Goal: Information Seeking & Learning: Learn about a topic

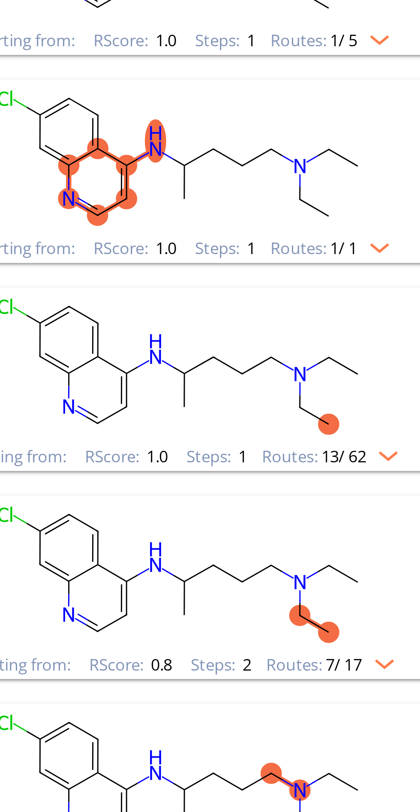
click at [209, 211] on rect "clusters" at bounding box center [137, 187] width 223 height 54
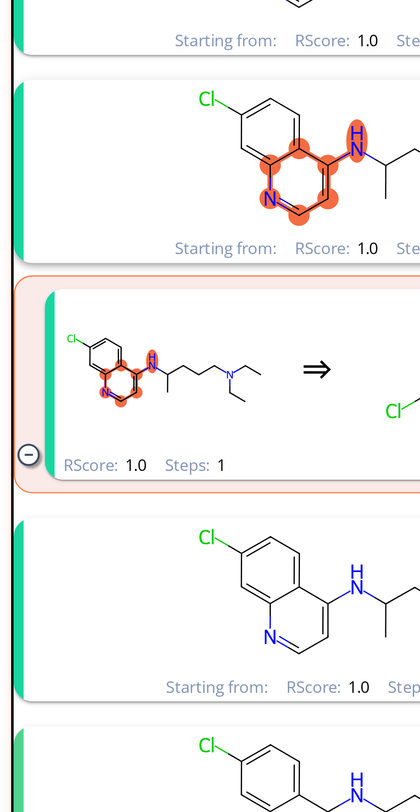
scroll to position [1, 0]
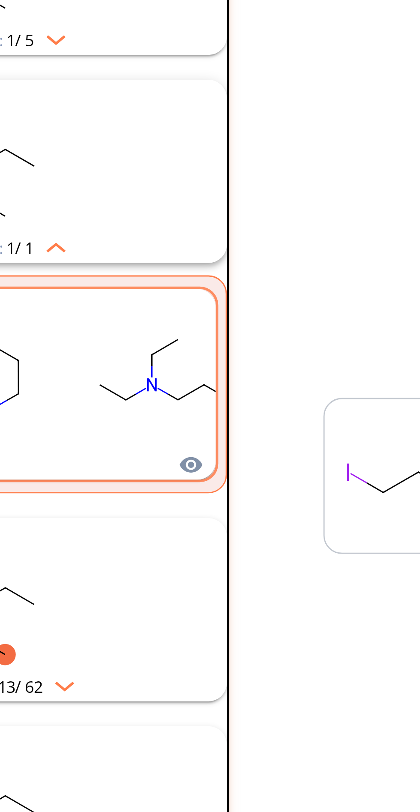
click at [246, 290] on div "RScore : 1.0 Steps : 1" at bounding box center [140, 293] width 241 height 10
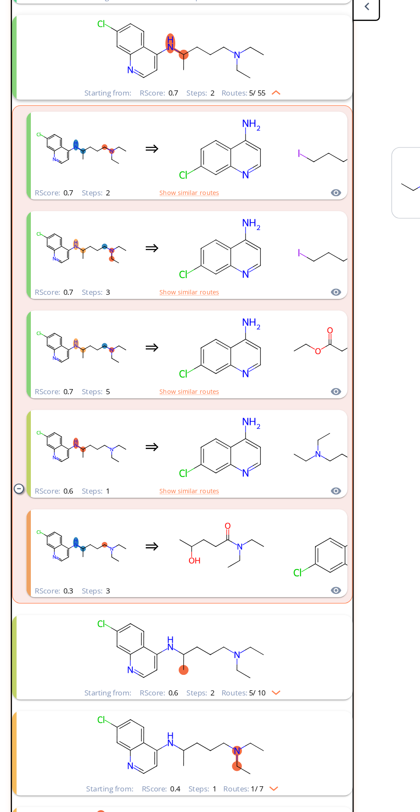
click at [210, 122] on rect "clusters" at bounding box center [137, 99] width 223 height 54
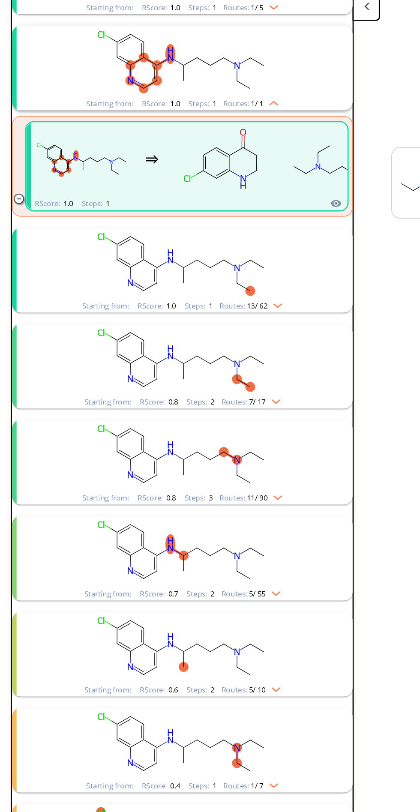
scroll to position [80, 0]
click at [153, 177] on ellipse "clusters" at bounding box center [152, 177] width 7 height 7
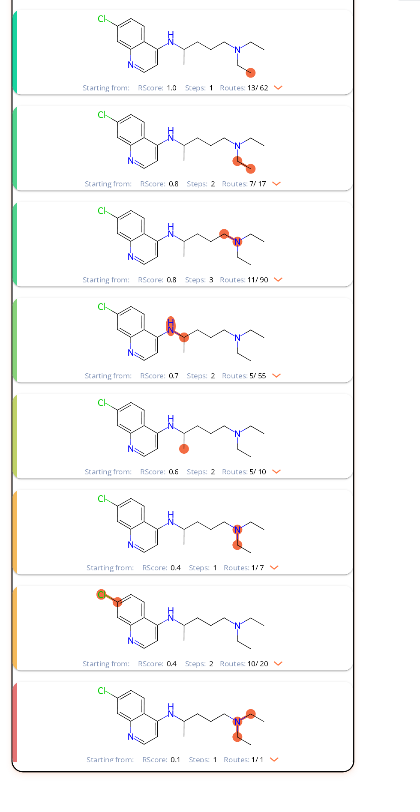
click at [209, 795] on div "Routes: 1 / 1" at bounding box center [188, 794] width 41 height 6
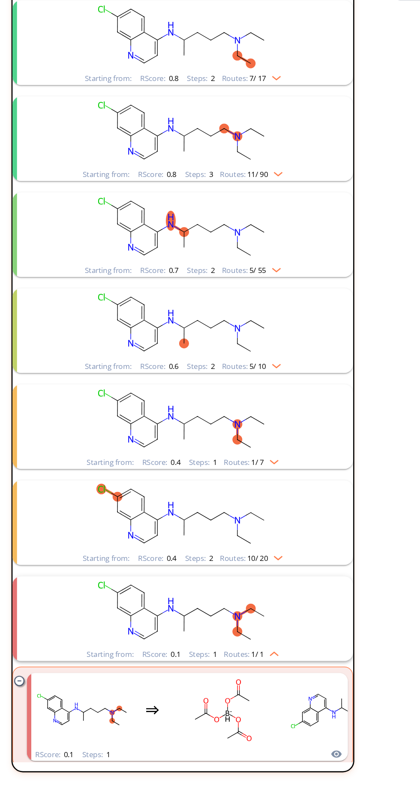
scroll to position [159, 0]
click at [259, 781] on rect "clusters" at bounding box center [252, 757] width 77 height 54
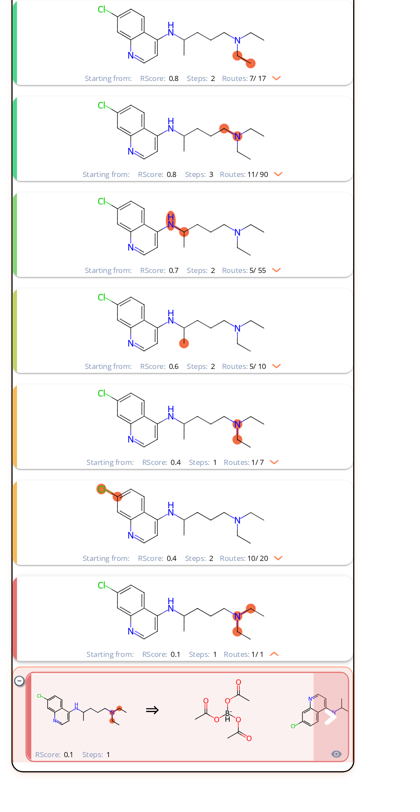
click at [246, 757] on icon "clusters" at bounding box center [247, 762] width 9 height 12
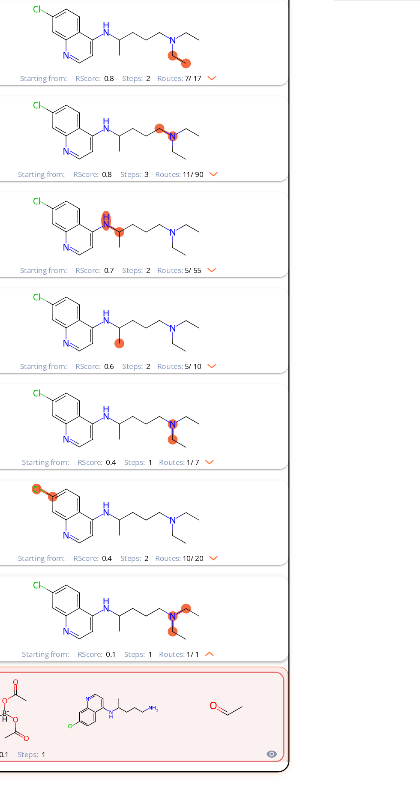
click at [259, 790] on button "clusters" at bounding box center [248, 762] width 26 height 66
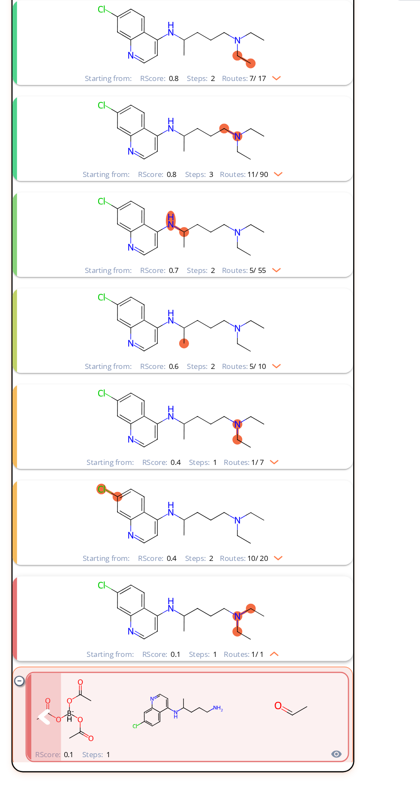
click at [30, 758] on icon "clusters" at bounding box center [32, 762] width 9 height 12
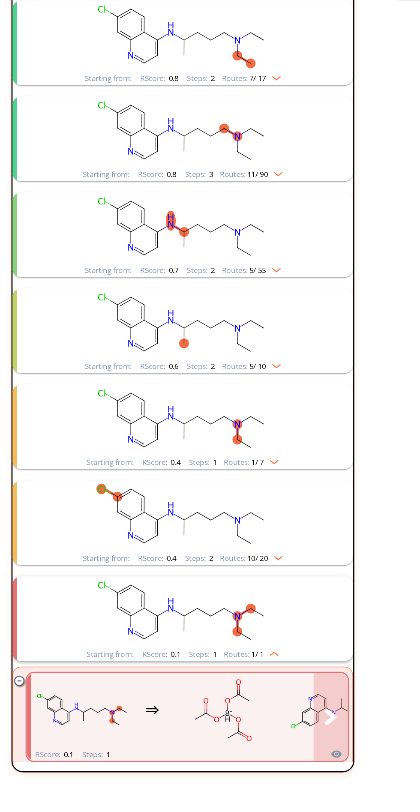
click at [234, 756] on rect "clusters" at bounding box center [252, 757] width 77 height 54
click at [249, 759] on icon "clusters" at bounding box center [247, 762] width 9 height 12
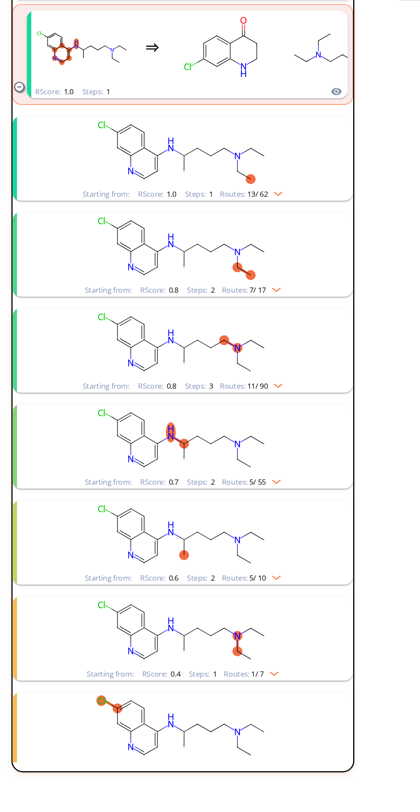
click at [206, 499] on rect "clusters" at bounding box center [137, 482] width 223 height 54
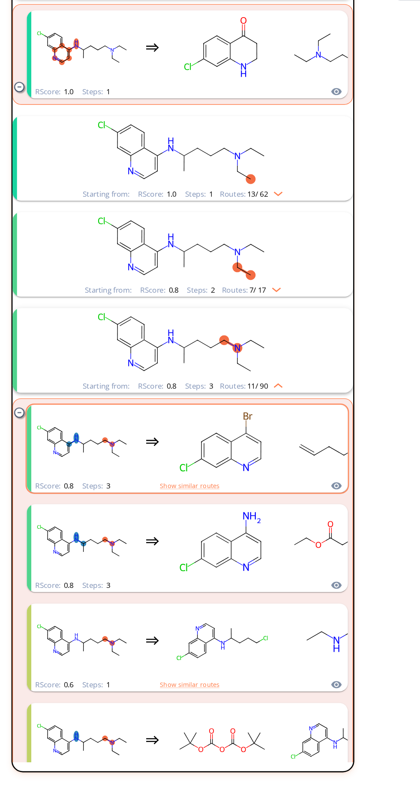
click at [201, 558] on rect "clusters" at bounding box center [166, 556] width 77 height 54
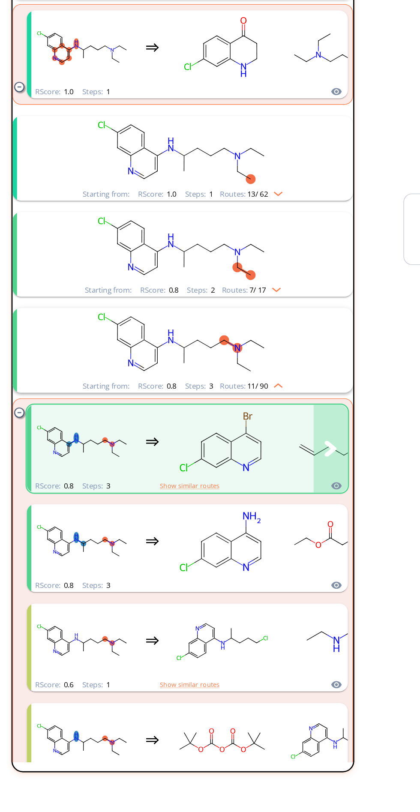
click at [248, 557] on icon "clusters" at bounding box center [247, 561] width 9 height 12
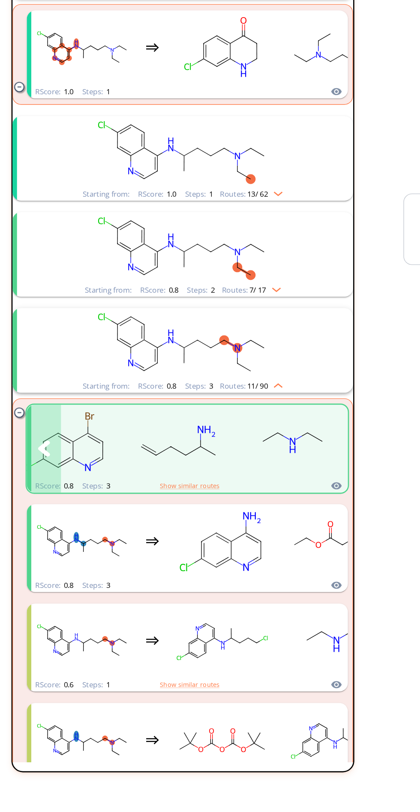
click at [27, 563] on button "clusters" at bounding box center [33, 561] width 26 height 66
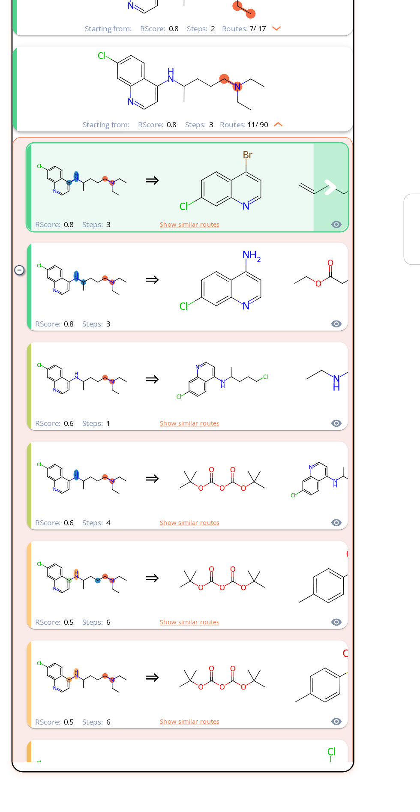
scroll to position [198, 0]
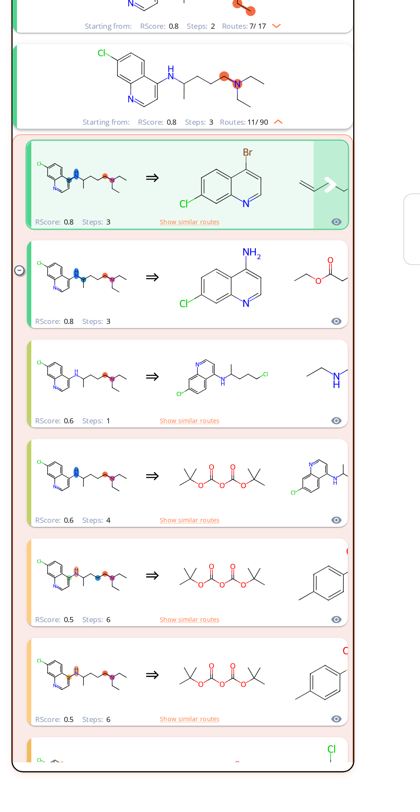
click at [251, 362] on icon "clusters" at bounding box center [247, 363] width 9 height 12
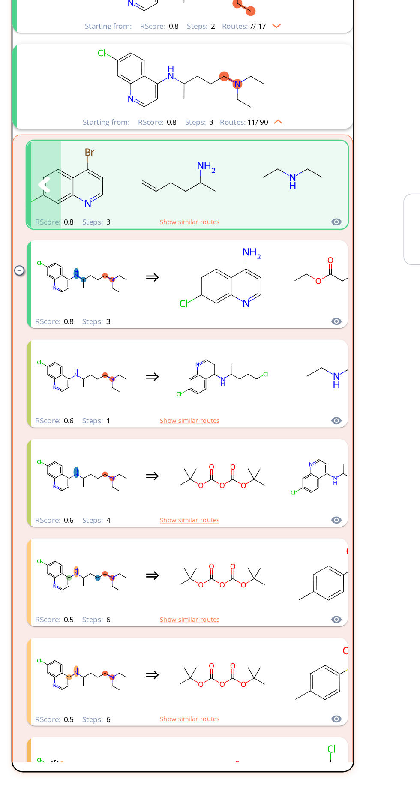
click at [34, 362] on icon "clusters" at bounding box center [32, 363] width 9 height 12
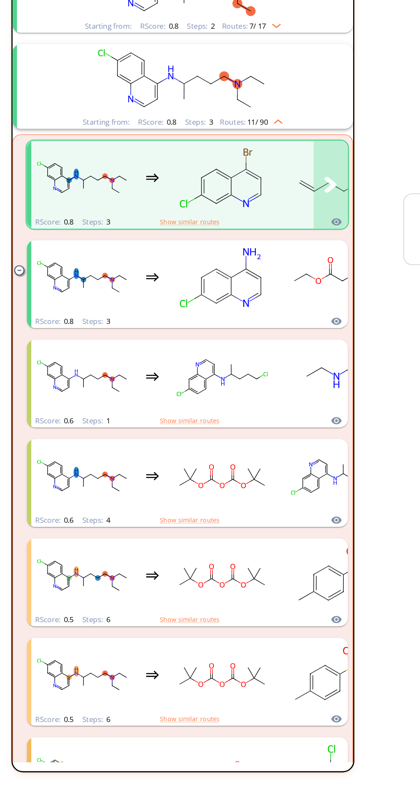
click at [247, 361] on icon "clusters" at bounding box center [247, 363] width 9 height 12
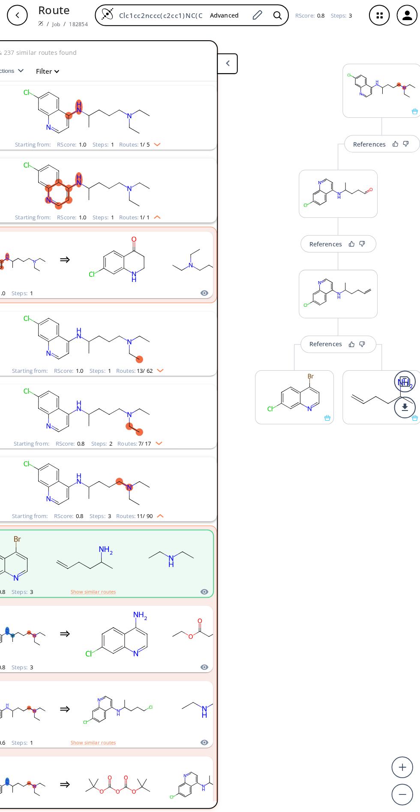
scroll to position [0, 0]
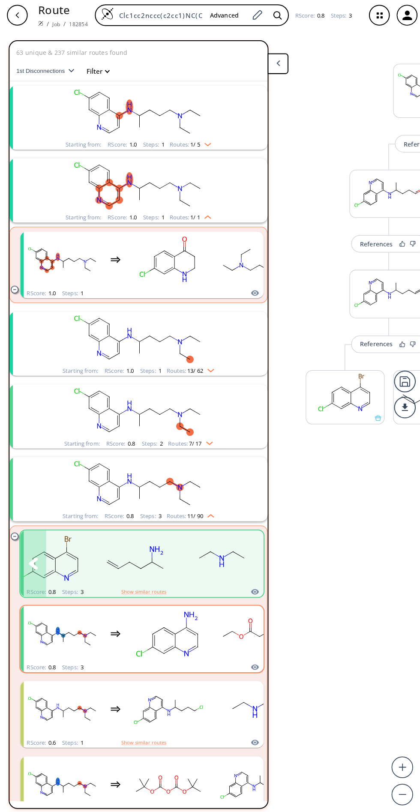
click at [199, 629] on ellipse "clusters" at bounding box center [196, 630] width 8 height 8
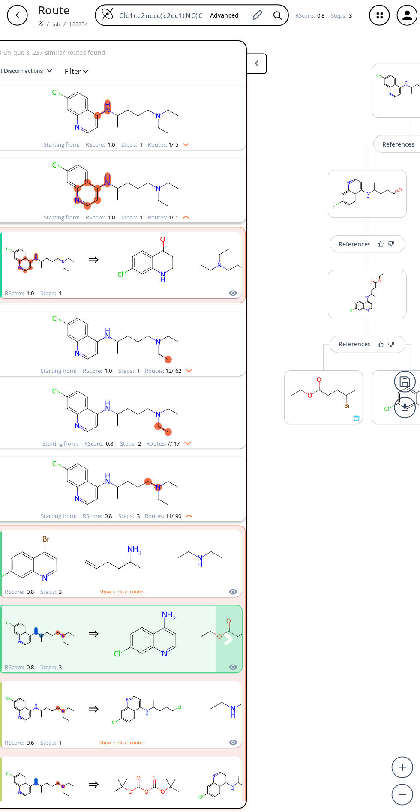
scroll to position [0, 12]
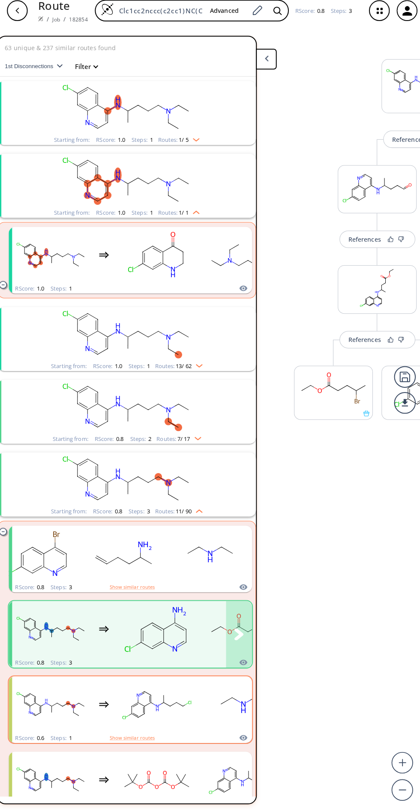
click at [187, 702] on ellipse "clusters" at bounding box center [187, 702] width 4 height 5
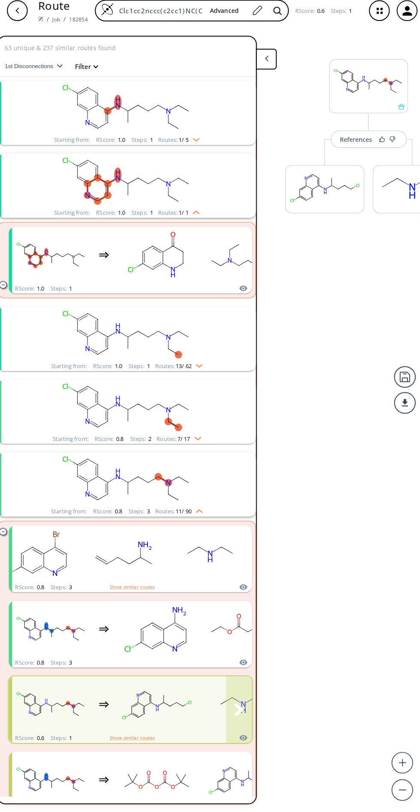
click at [240, 709] on icon "clusters" at bounding box center [236, 710] width 9 height 12
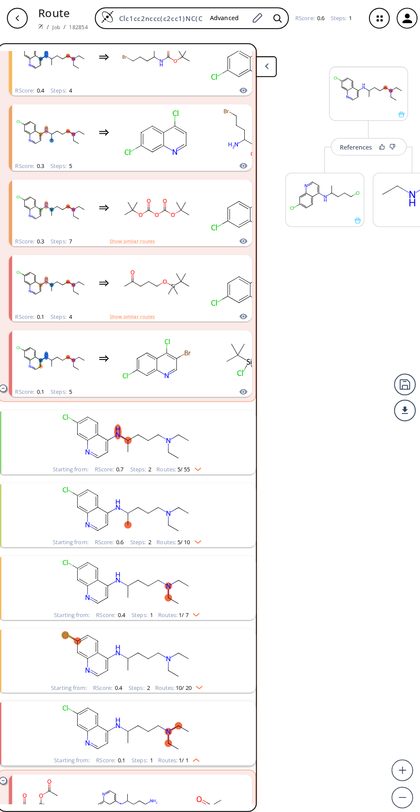
scroll to position [946, 0]
click at [206, 370] on rect "clusters" at bounding box center [240, 355] width 77 height 54
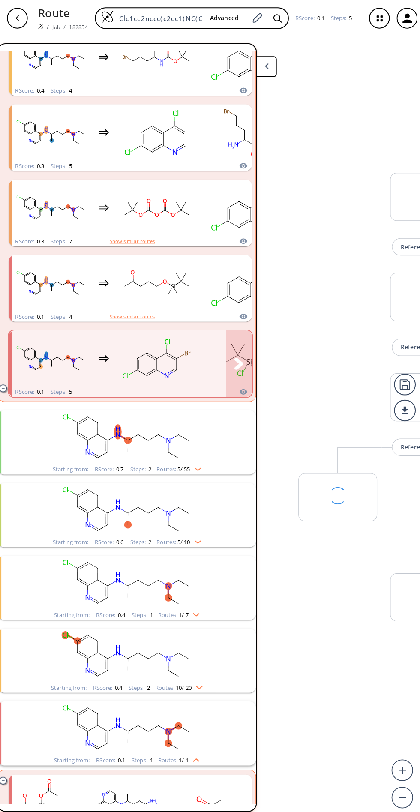
scroll to position [947, 0]
click at [240, 362] on icon "clusters" at bounding box center [236, 359] width 9 height 12
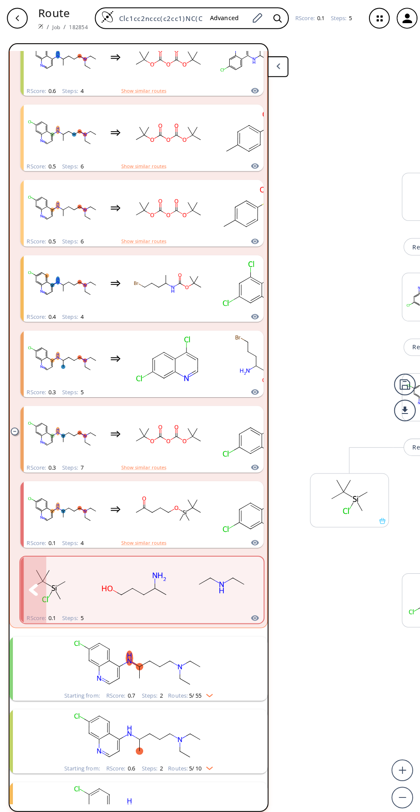
scroll to position [720, 0]
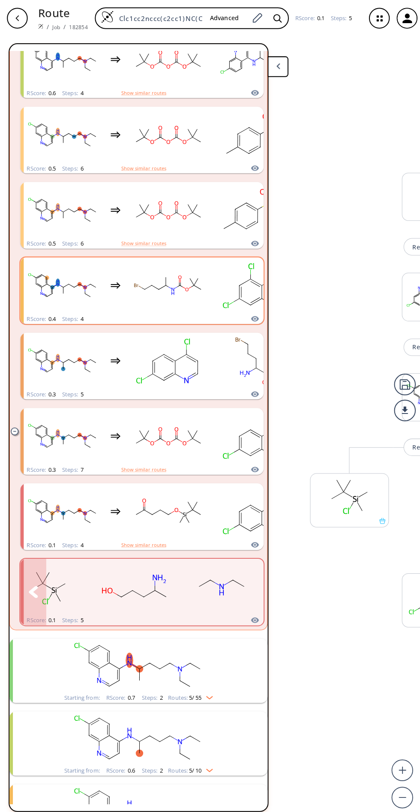
click at [223, 300] on ellipse "clusters" at bounding box center [223, 301] width 8 height 9
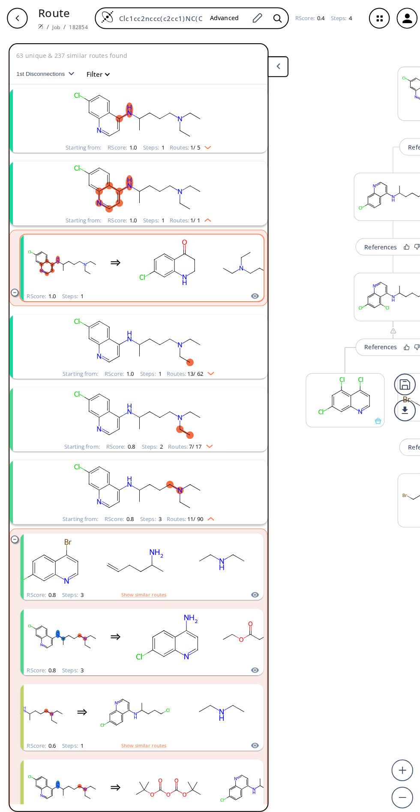
click at [253, 271] on div "clusters" at bounding box center [140, 260] width 241 height 56
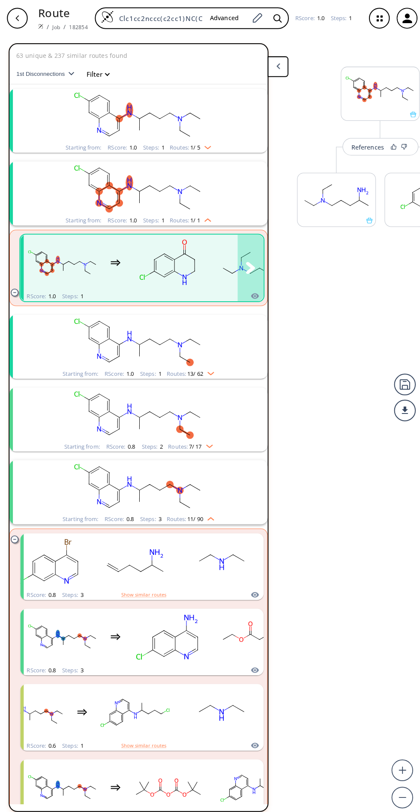
click at [213, 157] on li "Starting from: RScore : 1.0 Steps : 1 Routes: 1 / 1 RScore : 1.0 Steps : 1" at bounding box center [136, 231] width 255 height 152
click at [197, 140] on rect "clusters" at bounding box center [137, 115] width 223 height 54
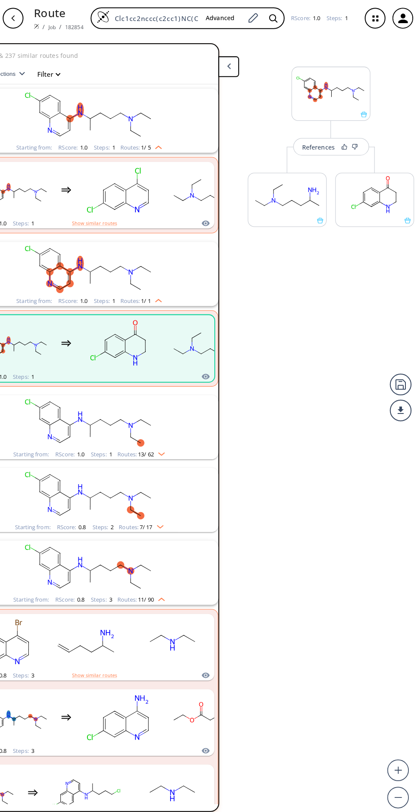
scroll to position [0, 45]
click at [179, 206] on rect "clusters" at bounding box center [207, 188] width 77 height 54
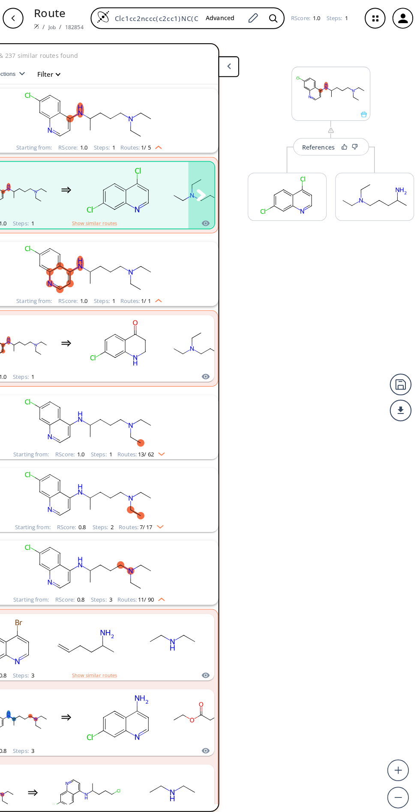
click at [216, 197] on button "clusters" at bounding box center [204, 193] width 26 height 66
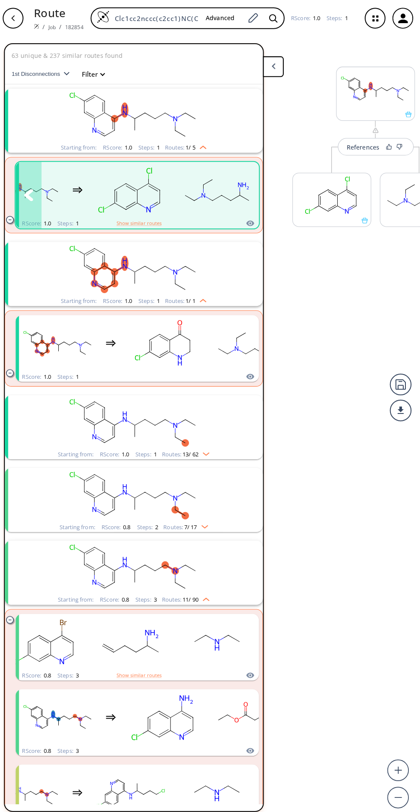
scroll to position [0, 47]
